Goal: Entertainment & Leisure: Consume media (video, audio)

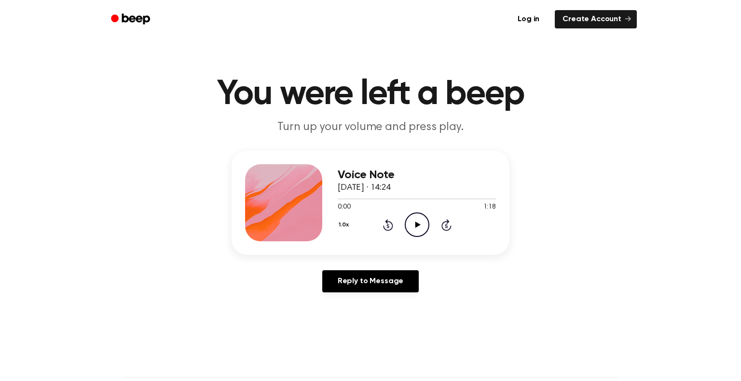
click at [421, 231] on icon "Play Audio" at bounding box center [417, 225] width 25 height 25
click at [385, 225] on icon "Rewind 5 seconds" at bounding box center [387, 225] width 11 height 13
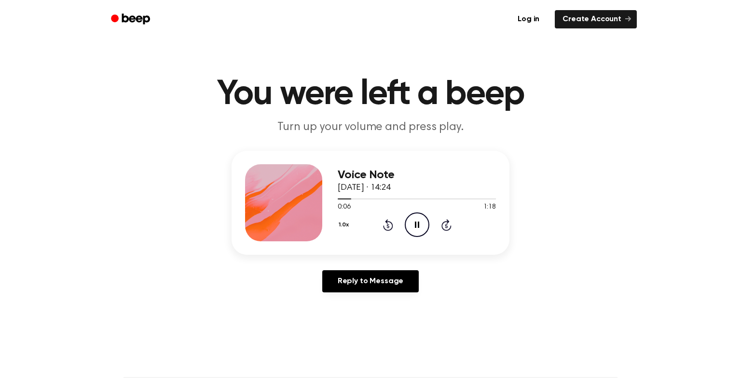
click at [388, 226] on icon at bounding box center [387, 226] width 2 height 4
click at [386, 225] on icon "Rewind 5 seconds" at bounding box center [387, 225] width 11 height 13
click at [396, 227] on div "1.0x Rewind 5 seconds Play Audio Skip 5 seconds" at bounding box center [417, 225] width 158 height 25
click at [386, 224] on icon "Rewind 5 seconds" at bounding box center [387, 225] width 11 height 13
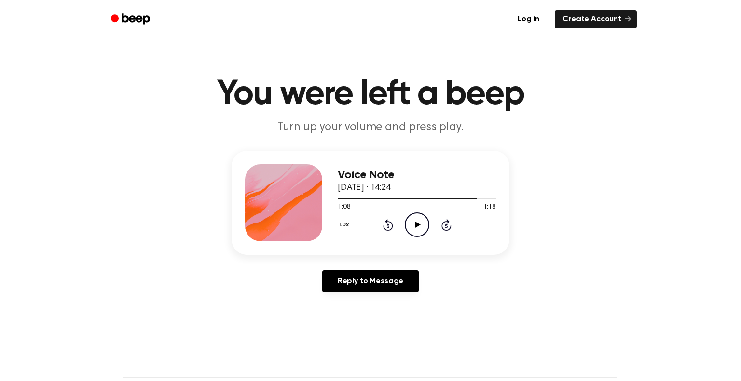
click at [409, 216] on circle at bounding box center [417, 225] width 24 height 24
click at [424, 228] on icon "Play Audio" at bounding box center [417, 225] width 25 height 25
